Goal: Task Accomplishment & Management: Manage account settings

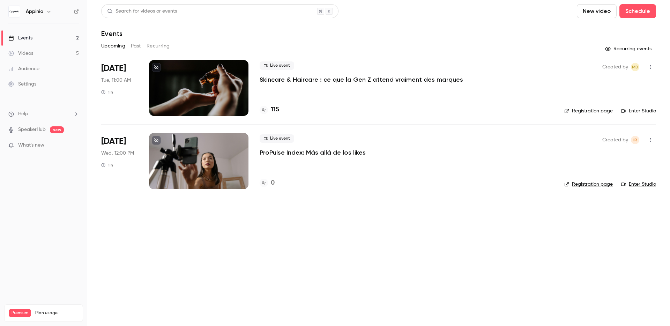
click at [649, 67] on icon "button" at bounding box center [651, 67] width 6 height 5
click at [649, 67] on div at bounding box center [335, 163] width 670 height 326
click at [138, 43] on button "Past" at bounding box center [136, 45] width 10 height 11
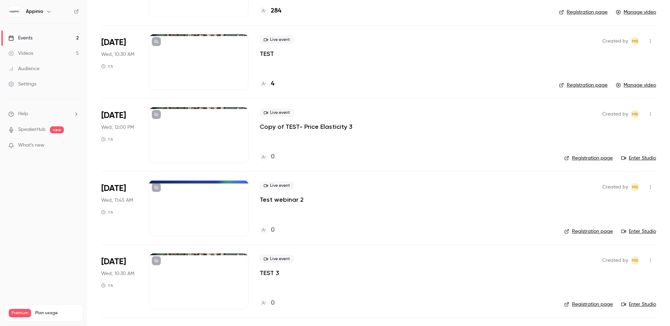
scroll to position [241, 0]
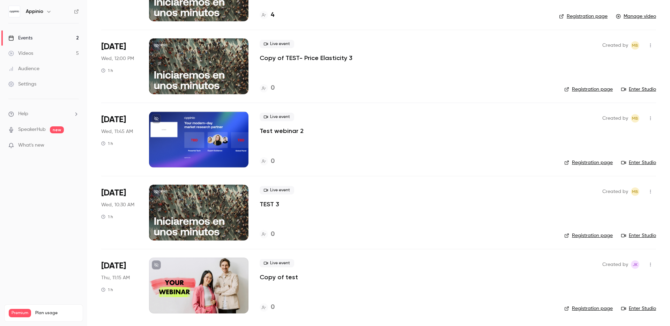
click at [48, 10] on icon "button" at bounding box center [49, 12] width 6 height 6
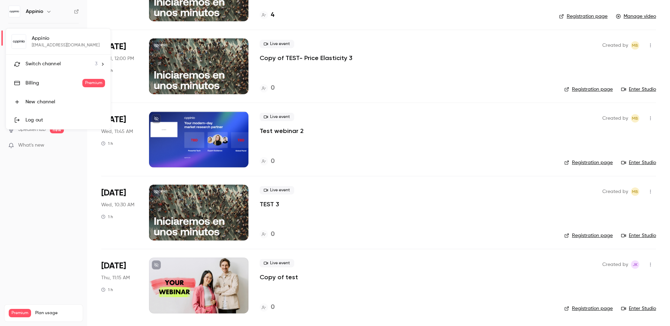
click at [74, 216] on div at bounding box center [335, 163] width 670 height 326
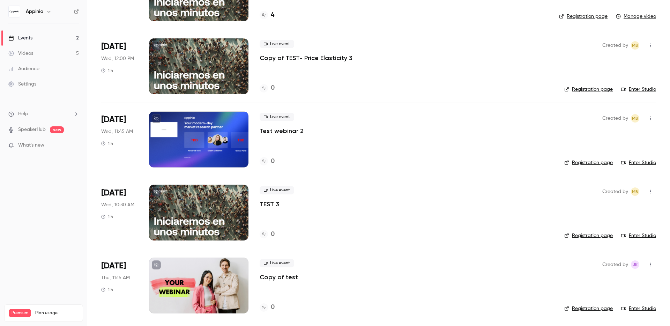
click at [38, 85] on link "Settings" at bounding box center [43, 83] width 87 height 15
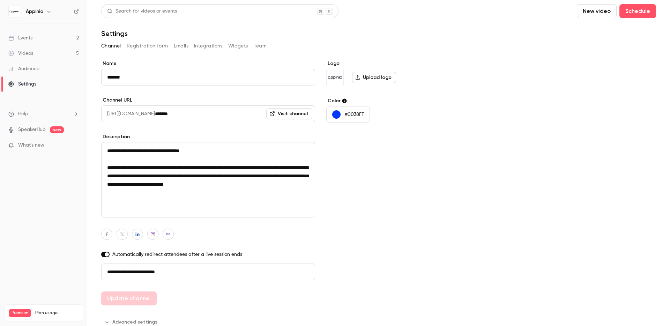
scroll to position [6, 0]
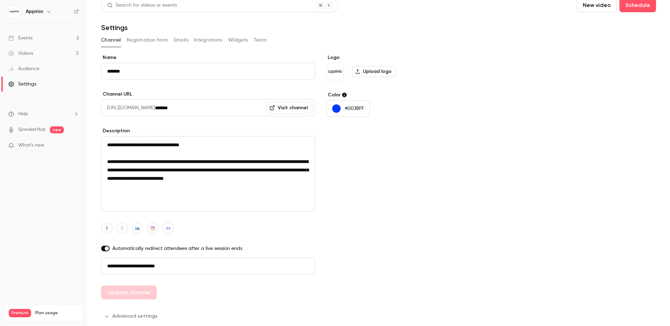
click at [137, 317] on button "Advanced settings" at bounding box center [131, 316] width 60 height 11
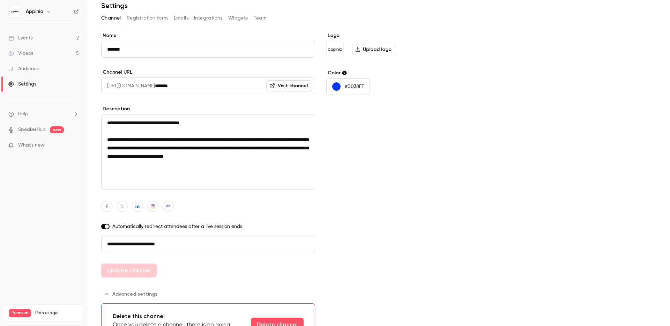
scroll to position [0, 0]
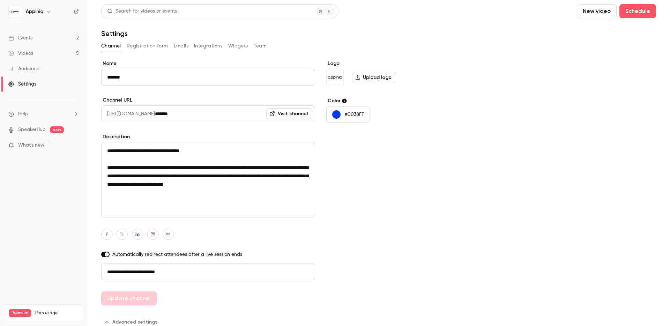
click at [152, 44] on button "Registration form" at bounding box center [148, 45] width 42 height 11
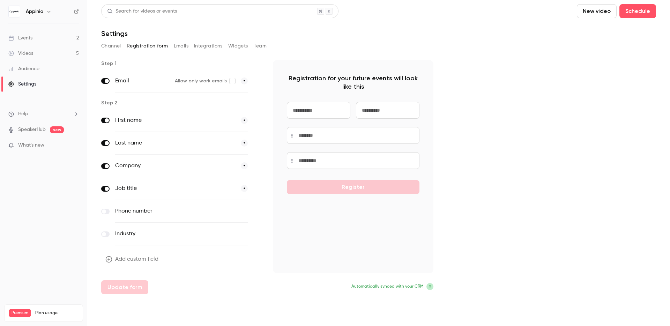
click at [181, 46] on button "Emails" at bounding box center [181, 45] width 15 height 11
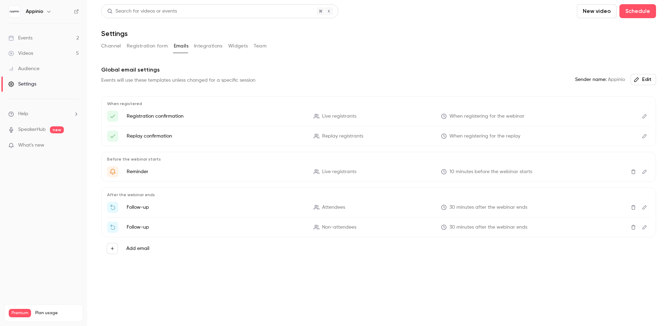
click at [206, 45] on button "Integrations" at bounding box center [208, 45] width 29 height 11
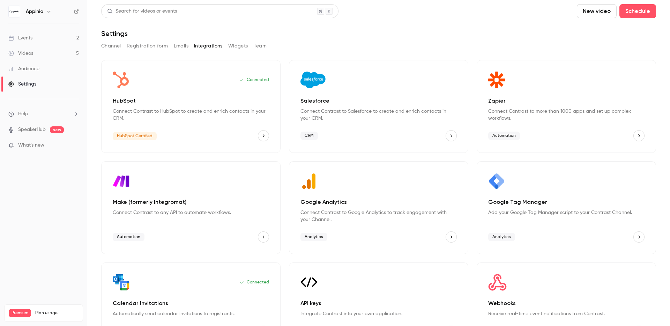
click at [235, 44] on button "Widgets" at bounding box center [238, 45] width 20 height 11
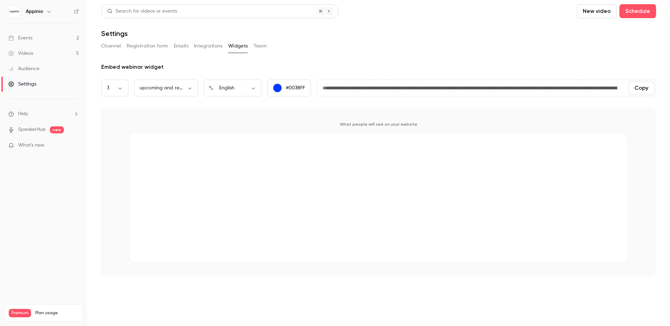
click at [254, 46] on button "Team" at bounding box center [260, 45] width 13 height 11
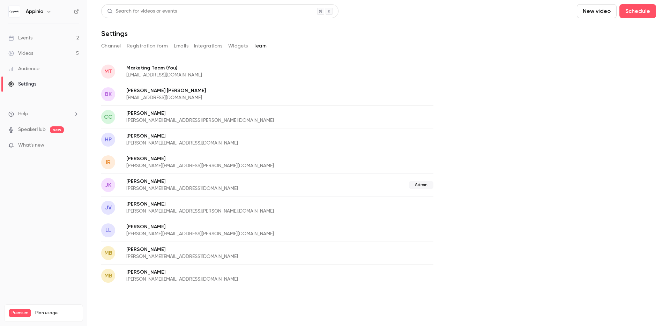
click at [152, 186] on p "[PERSON_NAME][EMAIL_ADDRESS][DOMAIN_NAME]" at bounding box center [224, 188] width 197 height 7
click at [420, 186] on span "Admin" at bounding box center [421, 185] width 24 height 8
click at [338, 184] on div "Admin" at bounding box center [378, 185] width 110 height 8
click at [224, 185] on p "[PERSON_NAME][EMAIL_ADDRESS][DOMAIN_NAME]" at bounding box center [224, 188] width 197 height 7
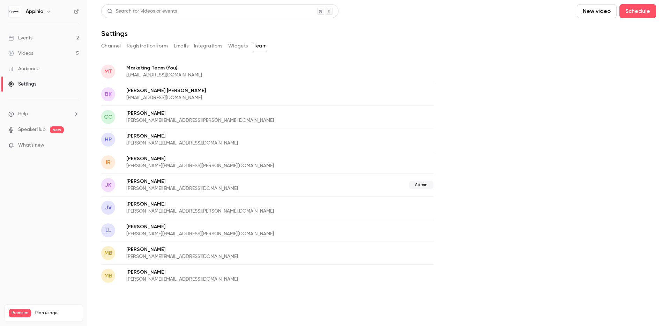
click at [421, 186] on span "Admin" at bounding box center [421, 185] width 24 height 8
click at [388, 183] on div "Admin" at bounding box center [378, 185] width 110 height 8
click at [45, 204] on nav "Appinio Events 2 Videos 5 Audience Settings Help SpeakerHub new What's new Prem…" at bounding box center [43, 163] width 87 height 326
click at [48, 10] on icon "button" at bounding box center [49, 12] width 6 height 6
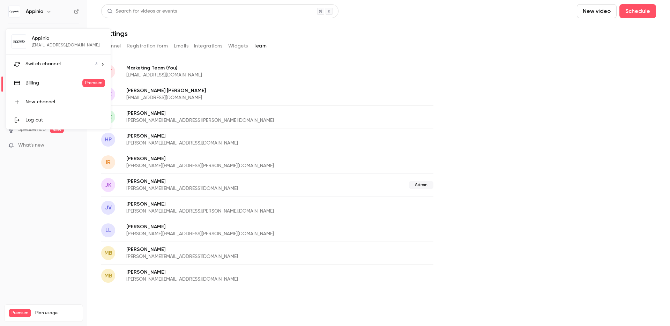
click at [49, 67] on span "Switch channel" at bounding box center [42, 63] width 35 height 7
click at [55, 100] on div "FR" at bounding box center [65, 98] width 80 height 7
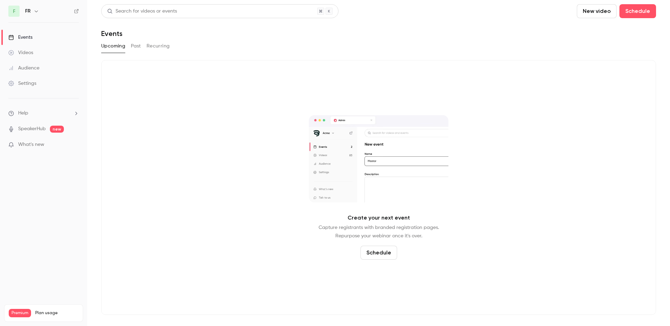
click at [30, 82] on div "Settings" at bounding box center [22, 83] width 28 height 7
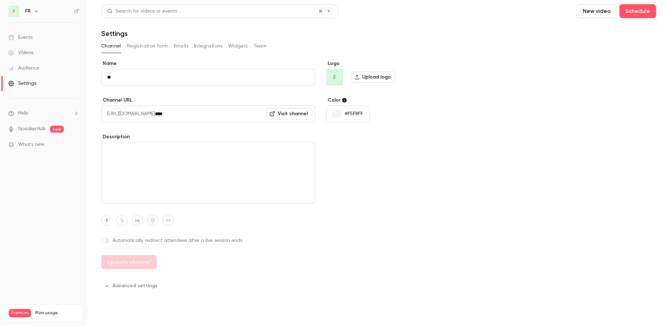
click at [25, 6] on div "F FR" at bounding box center [43, 11] width 70 height 11
click at [30, 11] on h6 "FR" at bounding box center [28, 11] width 6 height 7
click at [10, 13] on span "F" at bounding box center [13, 11] width 11 height 11
click at [17, 12] on span "F" at bounding box center [13, 11] width 11 height 11
click at [37, 10] on icon "button" at bounding box center [36, 11] width 6 height 6
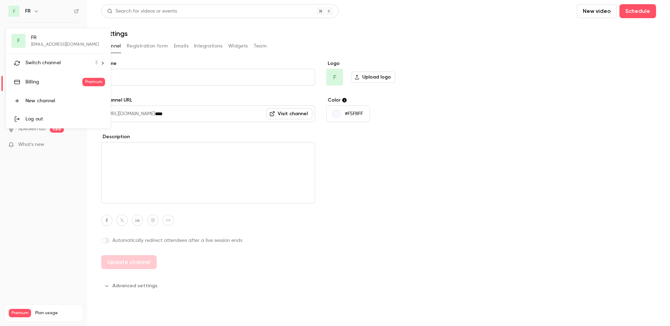
click at [59, 61] on span "Switch channel" at bounding box center [42, 62] width 35 height 7
click at [70, 56] on div "Appinio" at bounding box center [65, 58] width 80 height 7
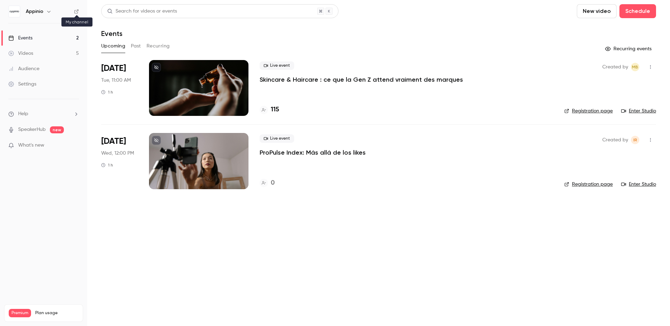
click at [76, 10] on icon at bounding box center [76, 11] width 5 height 5
click at [338, 100] on div "Live event Skincare & Haircare : ce que la Gen Z attend vraiment des marques 115" at bounding box center [406, 88] width 293 height 56
click at [42, 78] on link "Settings" at bounding box center [43, 83] width 87 height 15
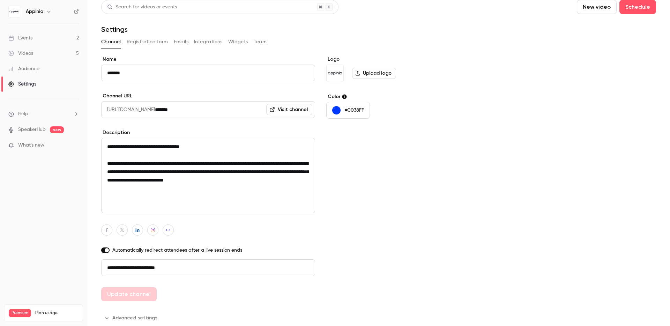
scroll to position [6, 0]
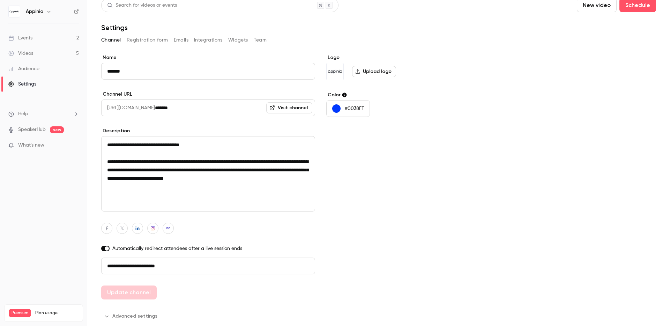
click at [44, 36] on link "Events 2" at bounding box center [43, 37] width 87 height 15
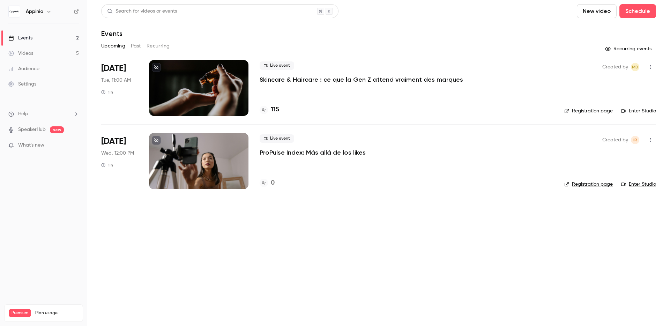
click at [358, 99] on div "Live event Skincare & Haircare : ce que la Gen Z attend vraiment des marques 115" at bounding box center [406, 88] width 293 height 56
click at [221, 79] on div at bounding box center [198, 88] width 99 height 56
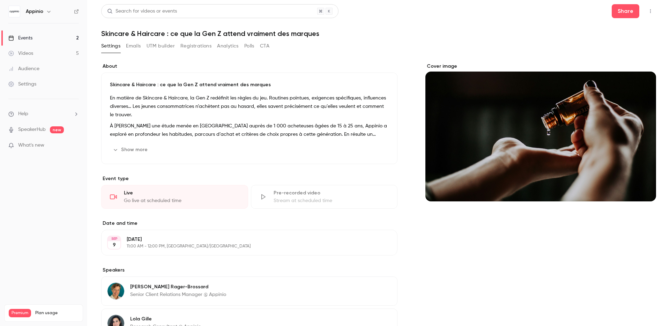
click at [133, 47] on button "Emails" at bounding box center [133, 45] width 15 height 11
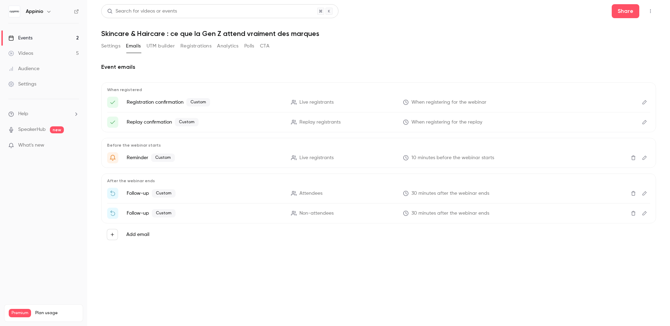
click at [166, 45] on button "UTM builder" at bounding box center [161, 45] width 28 height 11
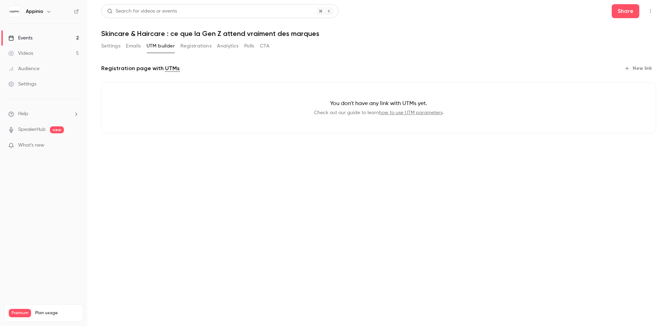
click at [206, 50] on button "Registrations" at bounding box center [195, 45] width 31 height 11
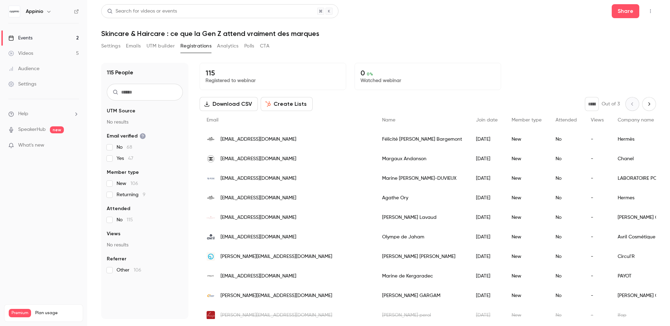
click at [225, 48] on button "Analytics" at bounding box center [228, 45] width 22 height 11
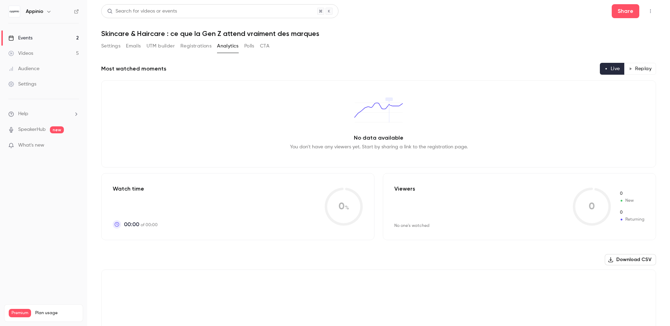
click at [254, 47] on button "Polls" at bounding box center [249, 45] width 10 height 11
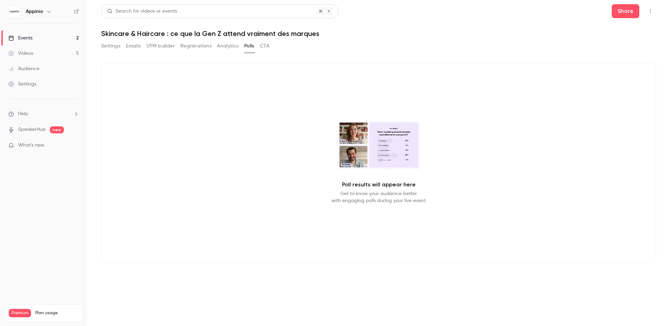
click at [274, 46] on div "Settings Emails UTM builder Registrations Analytics Polls CTA" at bounding box center [378, 47] width 555 height 14
click at [269, 46] on button "CTA" at bounding box center [264, 45] width 9 height 11
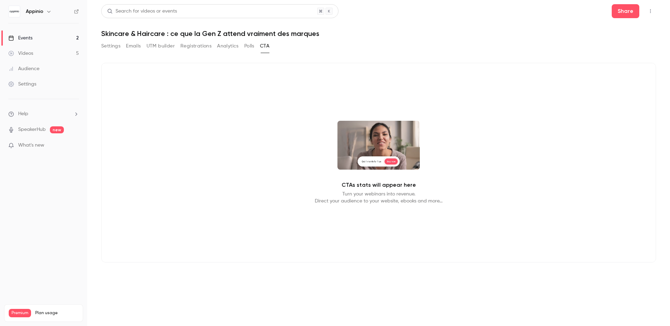
click at [112, 47] on button "Settings" at bounding box center [110, 45] width 19 height 11
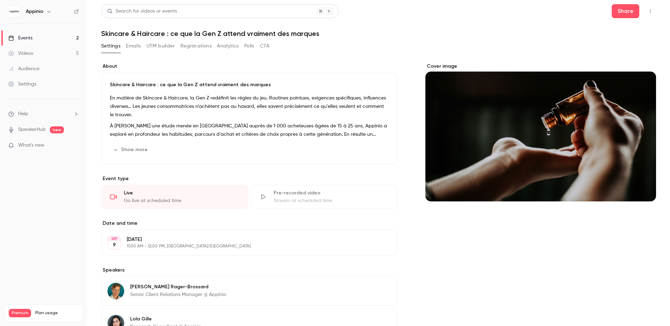
click at [648, 8] on button "button" at bounding box center [650, 11] width 11 height 11
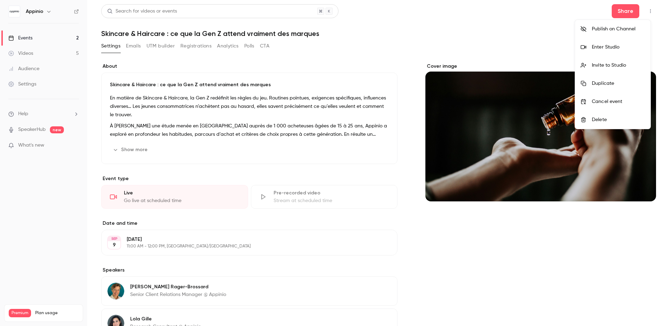
drag, startPoint x: 429, startPoint y: 29, endPoint x: 270, endPoint y: 23, distance: 158.5
click at [427, 29] on div at bounding box center [335, 163] width 670 height 326
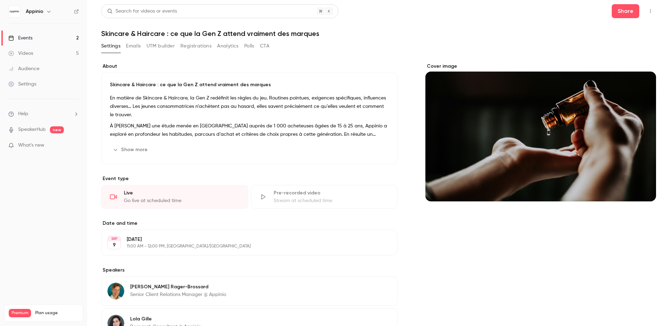
click at [17, 13] on img at bounding box center [14, 11] width 11 height 11
click at [42, 8] on h6 "Appinio" at bounding box center [34, 11] width 17 height 7
click at [31, 14] on h6 "Appinio" at bounding box center [34, 11] width 17 height 7
click at [26, 38] on div "Events" at bounding box center [20, 38] width 24 height 7
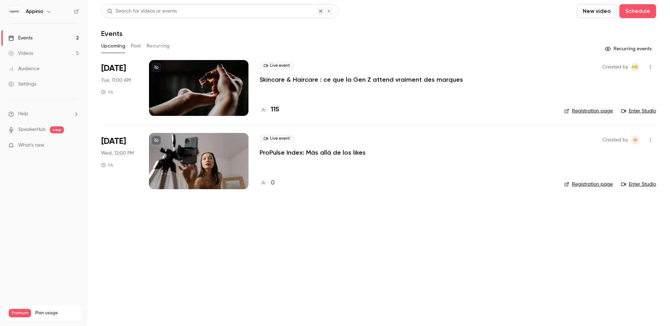
click at [47, 310] on span "Plan usage" at bounding box center [56, 313] width 43 height 6
click at [16, 309] on span "Premium" at bounding box center [20, 313] width 22 height 8
click at [39, 310] on span "Plan usage" at bounding box center [56, 313] width 43 height 6
click at [47, 189] on nav "Appinio Events 2 Videos 5 Audience Settings Help SpeakerHub new What's new Prem…" at bounding box center [43, 163] width 87 height 326
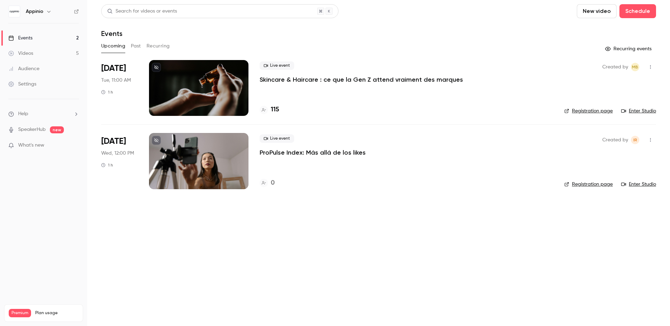
click at [35, 117] on li "Help" at bounding box center [43, 113] width 70 height 7
click at [121, 127] on span "Help center" at bounding box center [109, 127] width 27 height 7
click at [337, 80] on p "Skincare & Haircare : ce que la Gen Z attend vraiment des marques" at bounding box center [361, 79] width 203 height 8
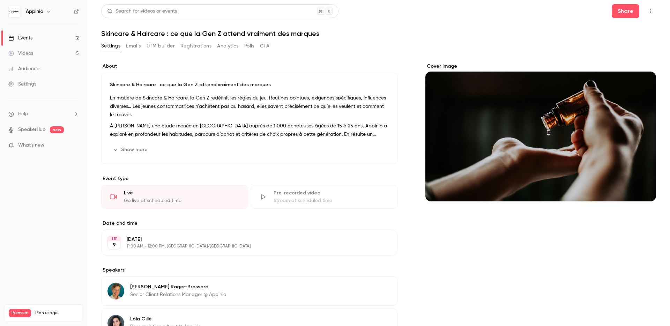
click at [648, 10] on icon "button" at bounding box center [651, 11] width 6 height 5
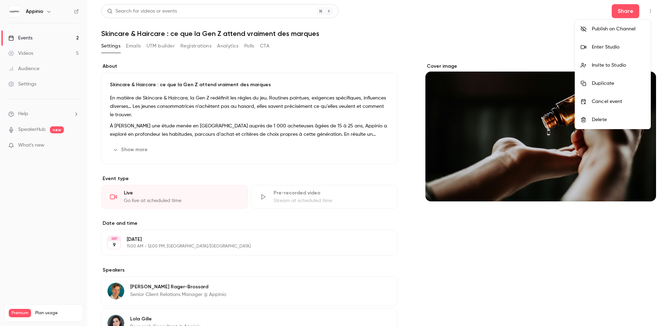
click at [482, 47] on div at bounding box center [335, 163] width 670 height 326
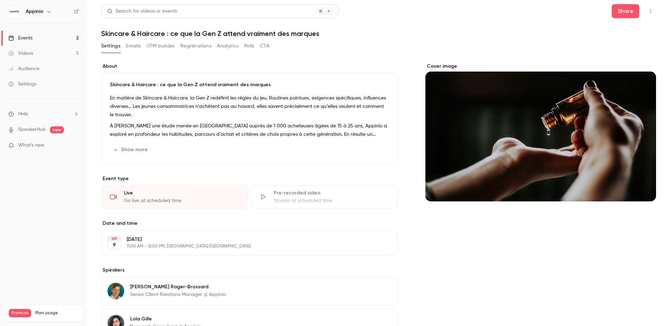
click at [646, 8] on button "button" at bounding box center [650, 11] width 11 height 11
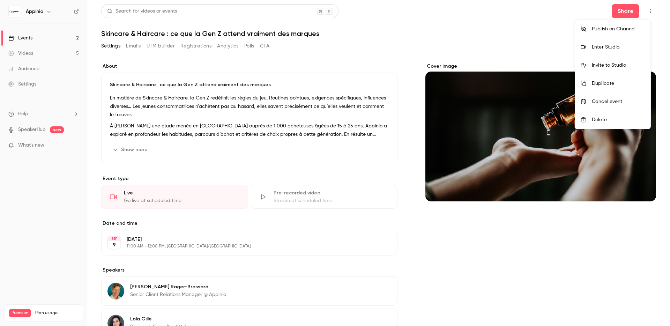
click at [541, 10] on div at bounding box center [335, 163] width 670 height 326
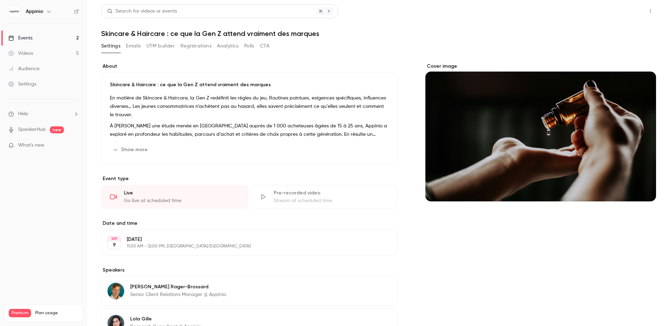
click at [624, 13] on button "Share" at bounding box center [626, 11] width 28 height 14
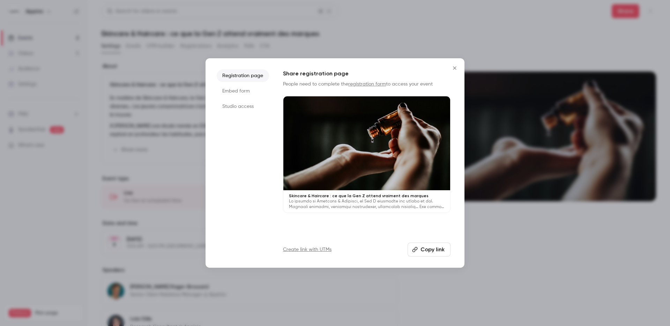
click at [437, 247] on button "Copy link" at bounding box center [429, 249] width 43 height 14
click at [249, 94] on li "Embed form" at bounding box center [243, 91] width 52 height 13
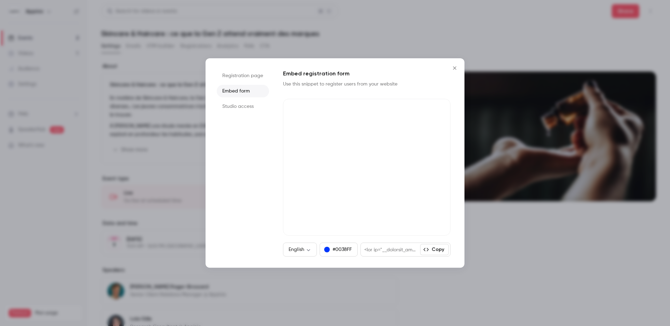
click at [248, 111] on li "Studio access" at bounding box center [243, 106] width 52 height 13
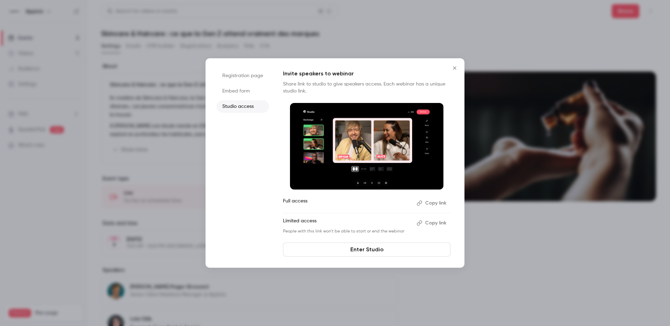
click at [453, 66] on icon "Close" at bounding box center [454, 68] width 8 height 6
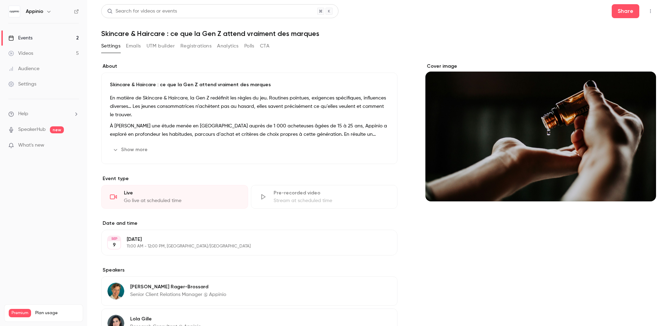
click at [190, 45] on button "Registrations" at bounding box center [195, 45] width 31 height 11
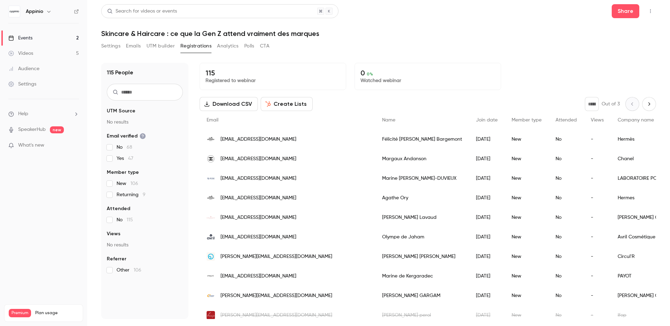
click at [109, 48] on button "Settings" at bounding box center [110, 45] width 19 height 11
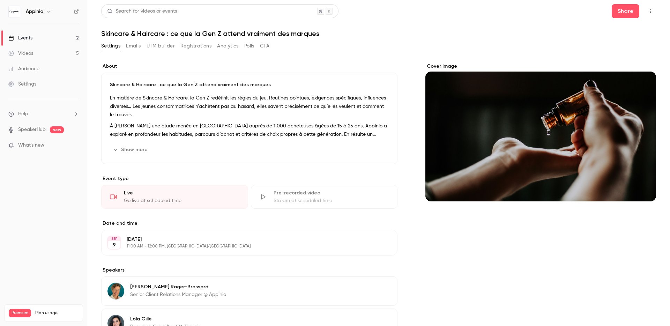
click at [648, 9] on icon "button" at bounding box center [651, 11] width 6 height 5
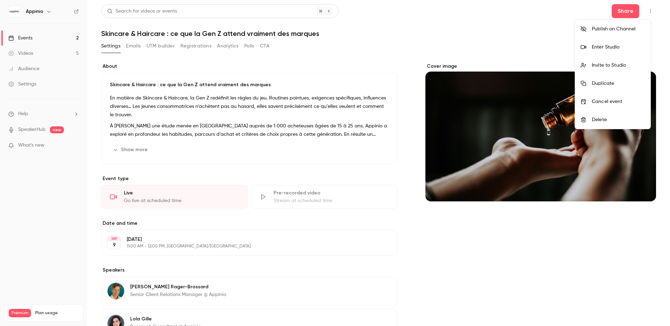
click at [646, 13] on div at bounding box center [335, 163] width 670 height 326
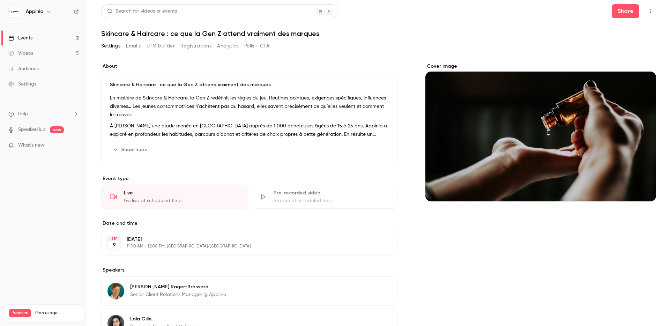
click at [124, 46] on div "Settings Emails UTM builder Registrations Analytics Polls CTA" at bounding box center [185, 45] width 168 height 11
click at [132, 47] on button "Emails" at bounding box center [133, 45] width 15 height 11
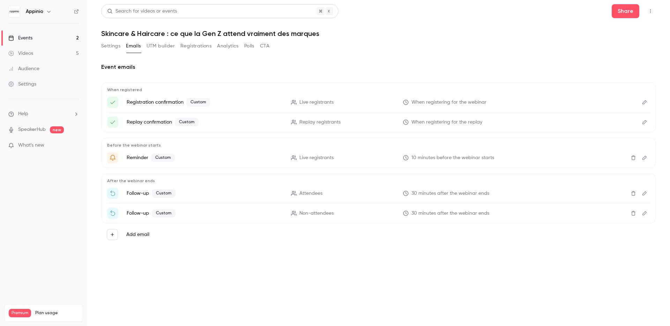
click at [164, 45] on button "UTM builder" at bounding box center [161, 45] width 28 height 11
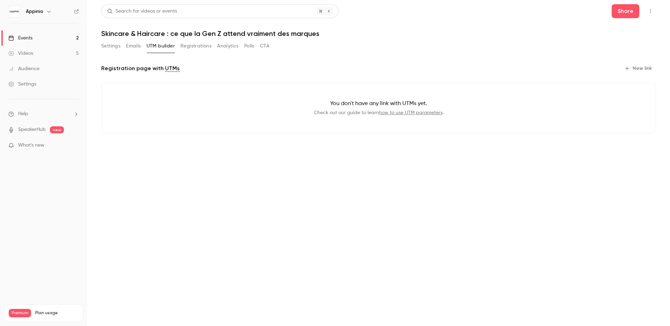
click at [193, 46] on button "Registrations" at bounding box center [195, 45] width 31 height 11
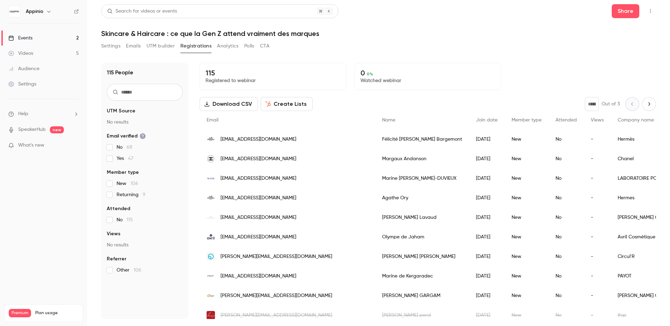
click at [221, 48] on button "Analytics" at bounding box center [228, 45] width 22 height 11
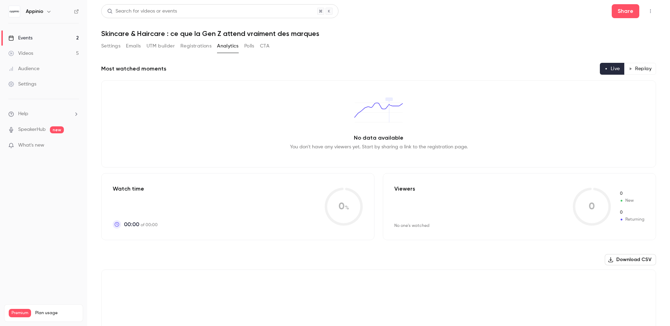
click at [248, 47] on button "Polls" at bounding box center [249, 45] width 10 height 11
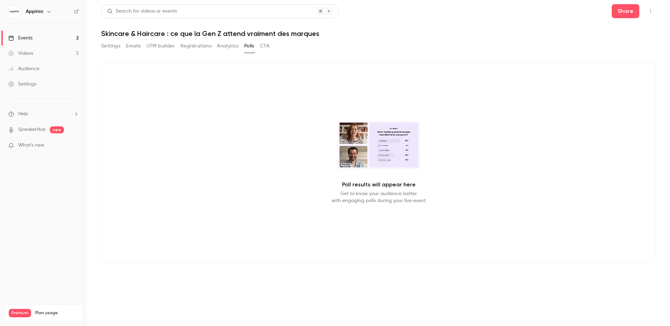
click at [266, 45] on button "CTA" at bounding box center [264, 45] width 9 height 11
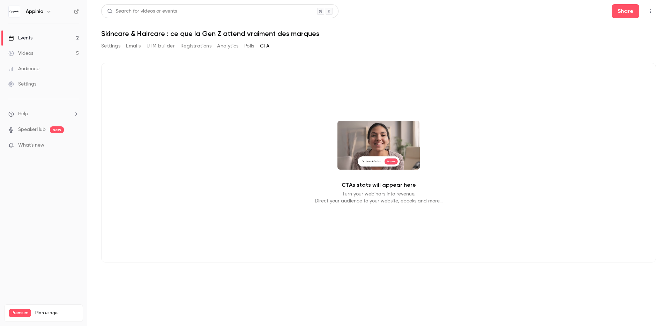
click at [250, 44] on button "Polls" at bounding box center [249, 45] width 10 height 11
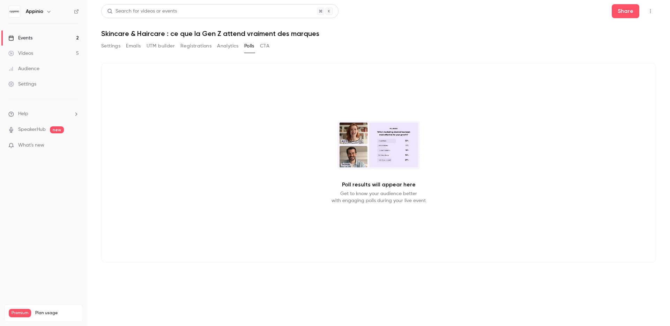
click at [224, 47] on button "Analytics" at bounding box center [228, 45] width 22 height 11
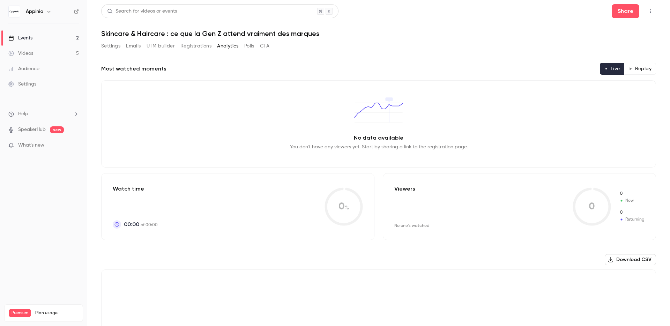
click at [195, 47] on button "Registrations" at bounding box center [195, 45] width 31 height 11
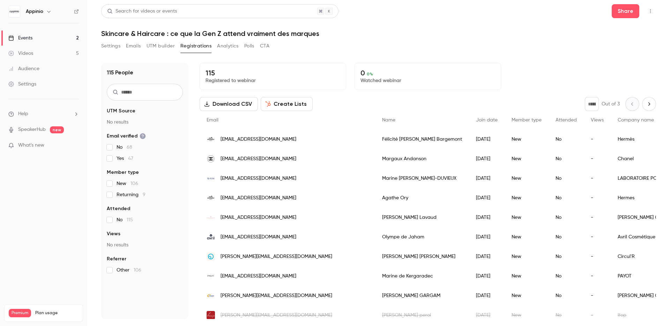
click at [154, 48] on button "UTM builder" at bounding box center [161, 45] width 28 height 11
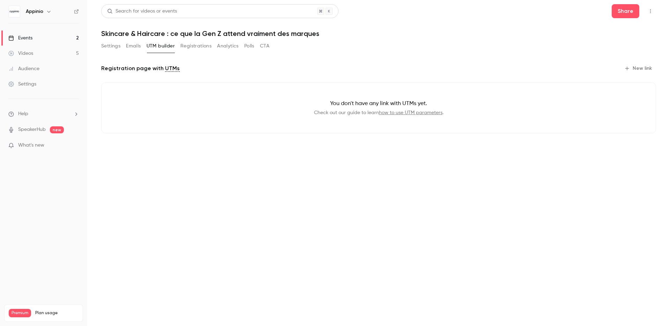
click at [106, 44] on button "Settings" at bounding box center [110, 45] width 19 height 11
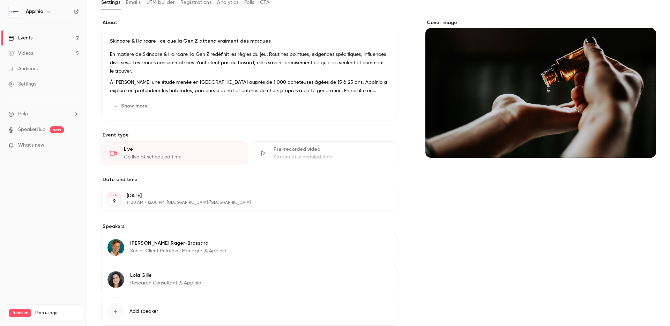
scroll to position [87, 0]
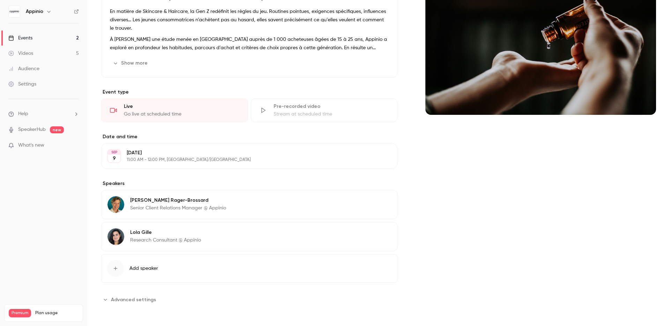
click at [33, 81] on div "Settings" at bounding box center [22, 84] width 28 height 7
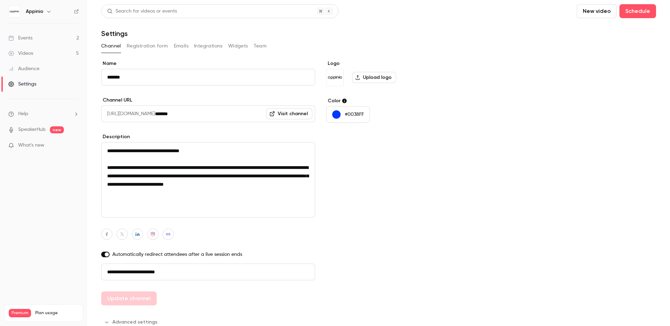
click at [149, 47] on button "Registration form" at bounding box center [148, 45] width 42 height 11
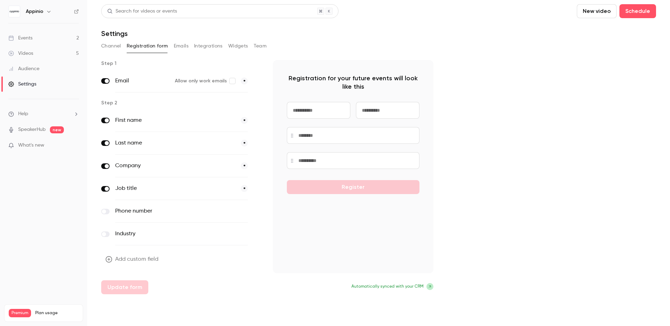
click at [36, 35] on link "Events 2" at bounding box center [43, 37] width 87 height 15
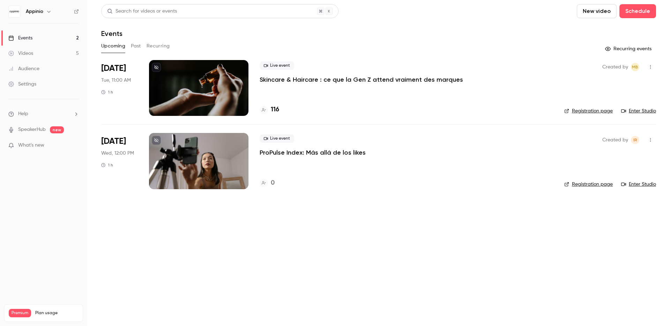
click at [224, 92] on div at bounding box center [198, 88] width 99 height 56
click at [603, 109] on link "Registration page" at bounding box center [588, 110] width 48 height 7
click at [382, 254] on main "Search for videos or events New video Schedule Events Upcoming Past Recurring R…" at bounding box center [378, 163] width 583 height 326
click at [41, 113] on li "Help" at bounding box center [43, 113] width 70 height 7
click at [129, 128] on link "Help center" at bounding box center [128, 127] width 76 height 18
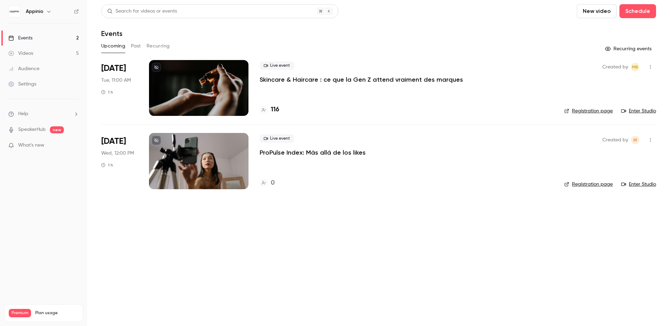
click at [55, 10] on div "Appinio" at bounding box center [47, 11] width 43 height 8
click at [35, 81] on div "Settings" at bounding box center [22, 84] width 28 height 7
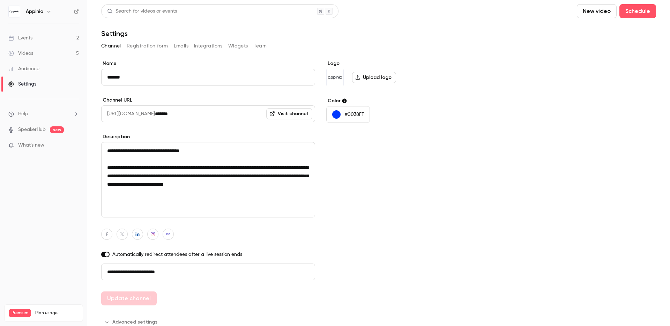
click at [149, 45] on button "Registration form" at bounding box center [148, 45] width 42 height 11
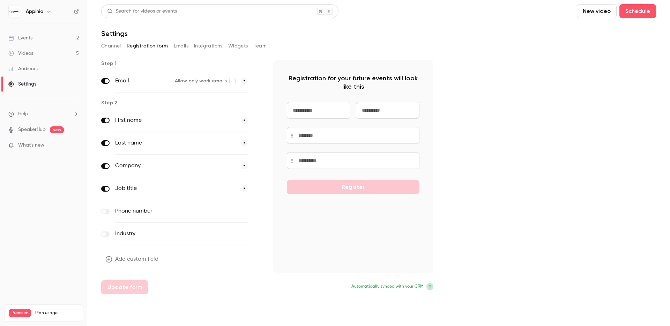
click at [146, 262] on button "Add custom field" at bounding box center [132, 259] width 63 height 14
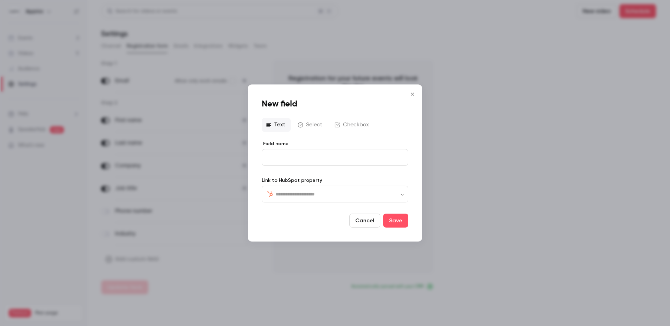
click at [369, 125] on button "Checkbox" at bounding box center [352, 125] width 44 height 14
click at [327, 158] on p "editor" at bounding box center [335, 157] width 135 height 7
click at [321, 193] on input "text" at bounding box center [339, 194] width 127 height 8
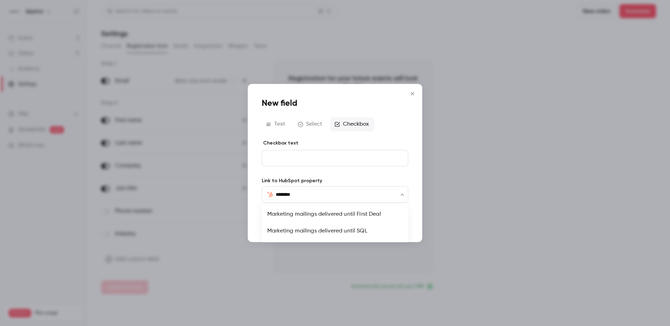
type input "*********"
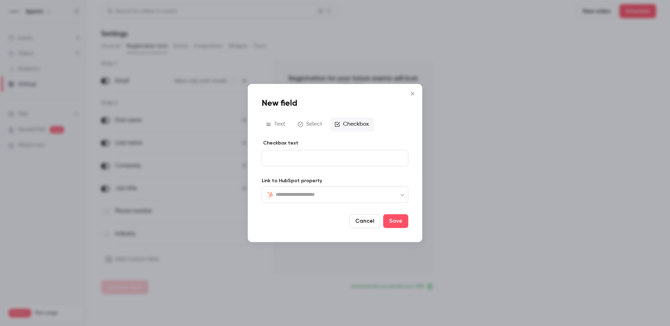
click at [316, 212] on form "Checkbox text Link to HubSpot property ​ ​ Cancel Save" at bounding box center [335, 184] width 147 height 88
click at [311, 125] on button "Select" at bounding box center [310, 124] width 34 height 14
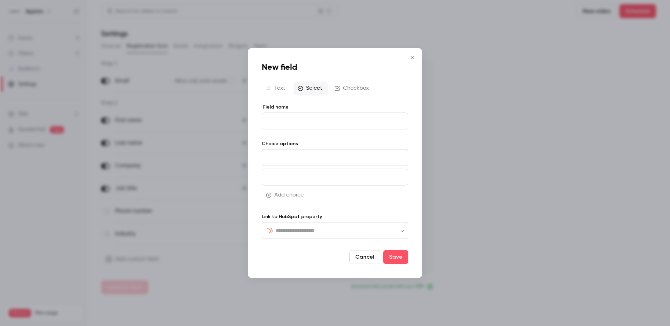
click at [353, 88] on button "Checkbox" at bounding box center [352, 88] width 44 height 14
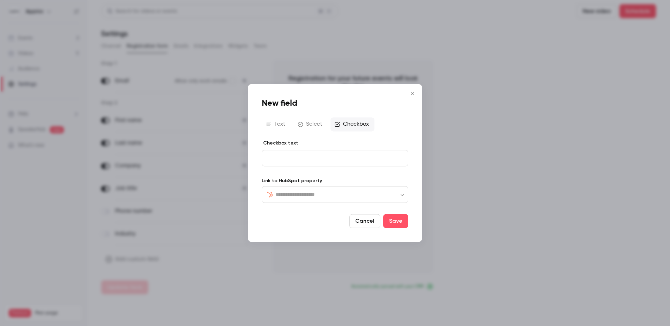
click at [315, 159] on p "editor" at bounding box center [335, 157] width 135 height 7
click at [402, 175] on form "Checkbox text Link to HubSpot property ​ ​ Cancel Save" at bounding box center [335, 184] width 147 height 88
click at [391, 159] on p "editor" at bounding box center [335, 157] width 135 height 7
click at [371, 192] on input "text" at bounding box center [339, 194] width 127 height 8
click at [370, 193] on input "*****" at bounding box center [339, 194] width 127 height 8
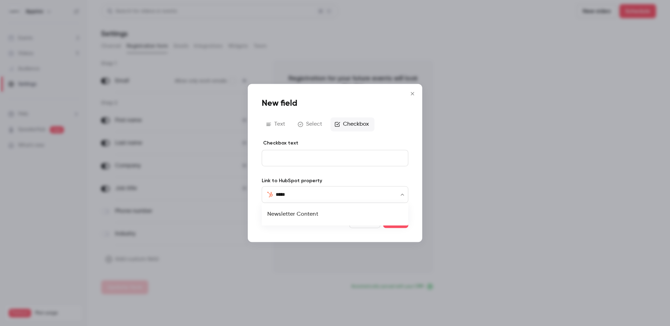
type input "*****"
click at [361, 175] on form "Checkbox text Link to HubSpot property ​ ​ Cancel Save" at bounding box center [335, 184] width 147 height 88
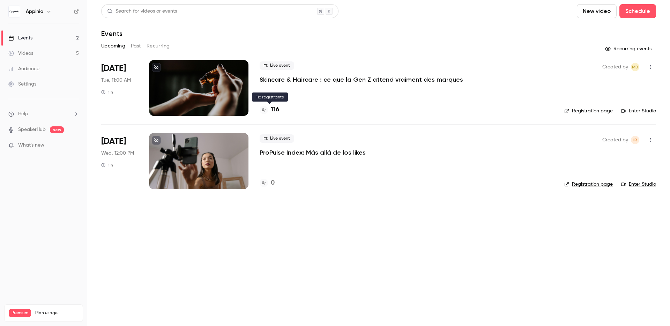
click at [276, 109] on h4 "116" at bounding box center [275, 109] width 8 height 9
